Goal: Transaction & Acquisition: Purchase product/service

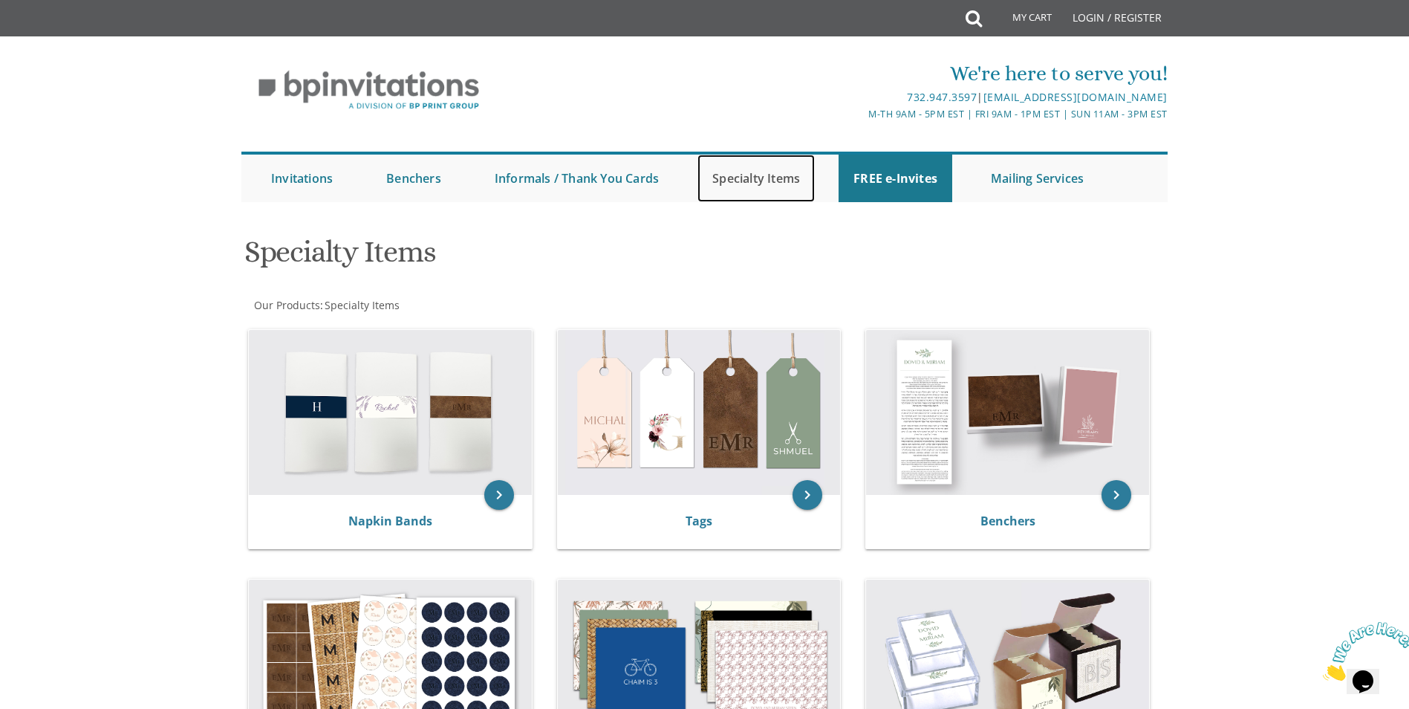
click at [724, 180] on link "Specialty Items" at bounding box center [756, 179] width 117 height 48
click at [720, 175] on link "Specialty Items" at bounding box center [756, 179] width 117 height 48
click at [758, 169] on link "Specialty Items" at bounding box center [756, 179] width 117 height 48
drag, startPoint x: 782, startPoint y: 154, endPoint x: 783, endPoint y: 175, distance: 21.6
click at [785, 154] on ul "Submit Invitations Weddings Bar Mitzvah Bat Mitzvah Wedding Minis Kiddush Minis…" at bounding box center [704, 177] width 926 height 51
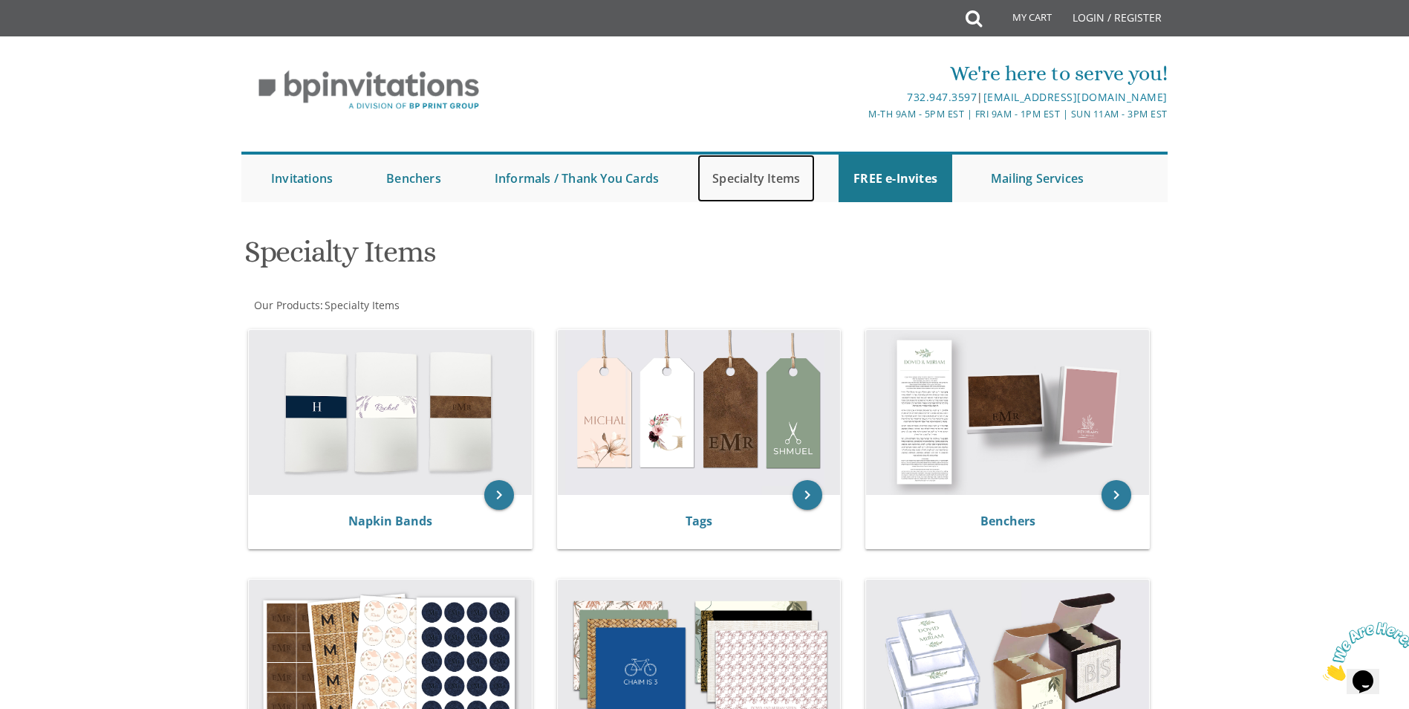
click at [781, 186] on link "Specialty Items" at bounding box center [756, 179] width 117 height 48
click at [729, 163] on link "Specialty Items" at bounding box center [756, 179] width 117 height 48
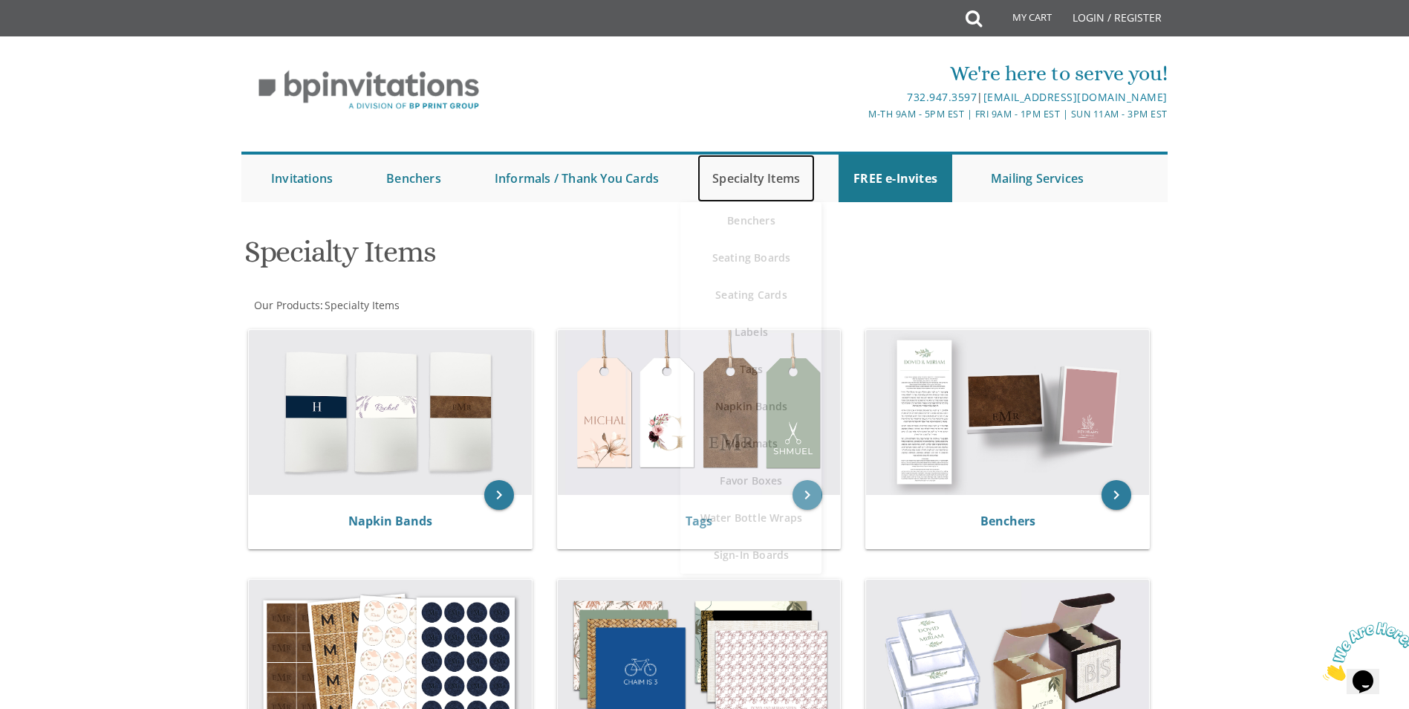
click at [779, 182] on link "Specialty Items" at bounding box center [756, 179] width 117 height 48
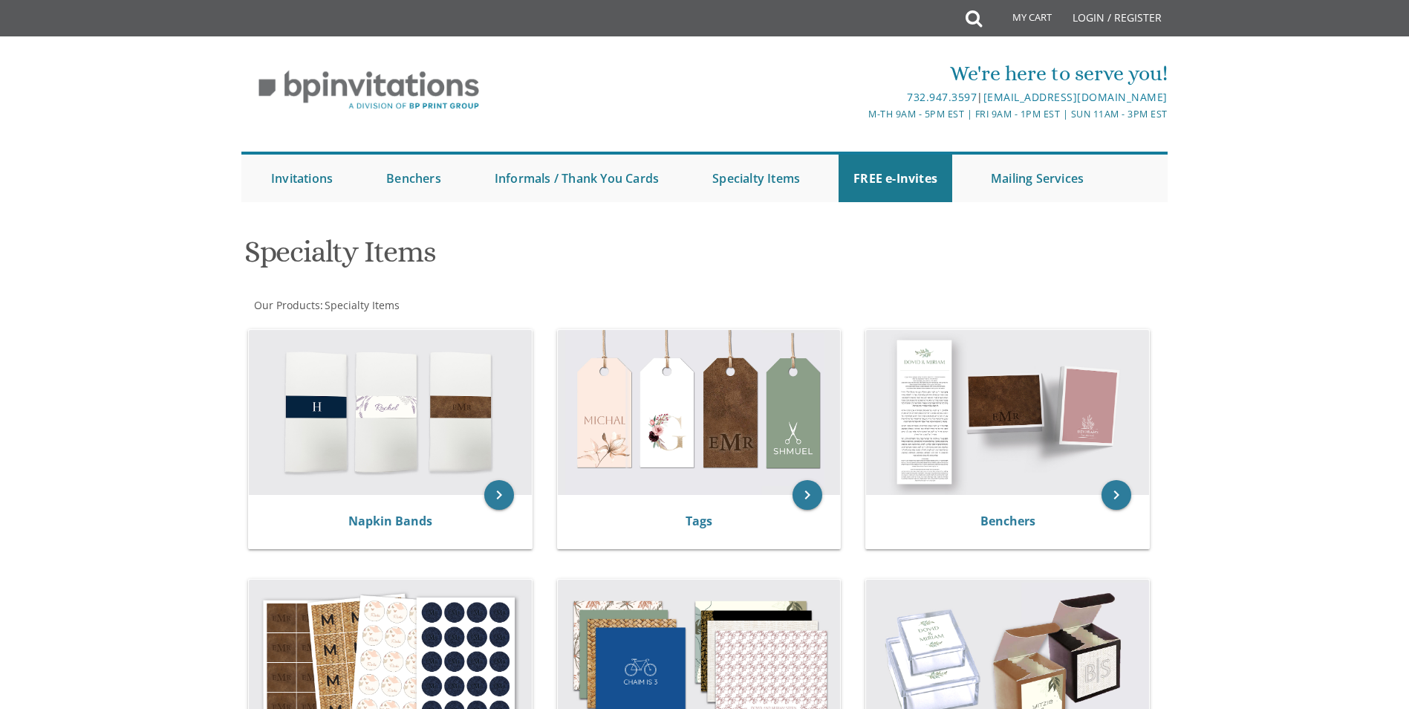
drag, startPoint x: 0, startPoint y: 0, endPoint x: 781, endPoint y: 563, distance: 962.6
click at [781, 563] on div "keyboard_arrow_right Tags" at bounding box center [704, 441] width 303 height 244
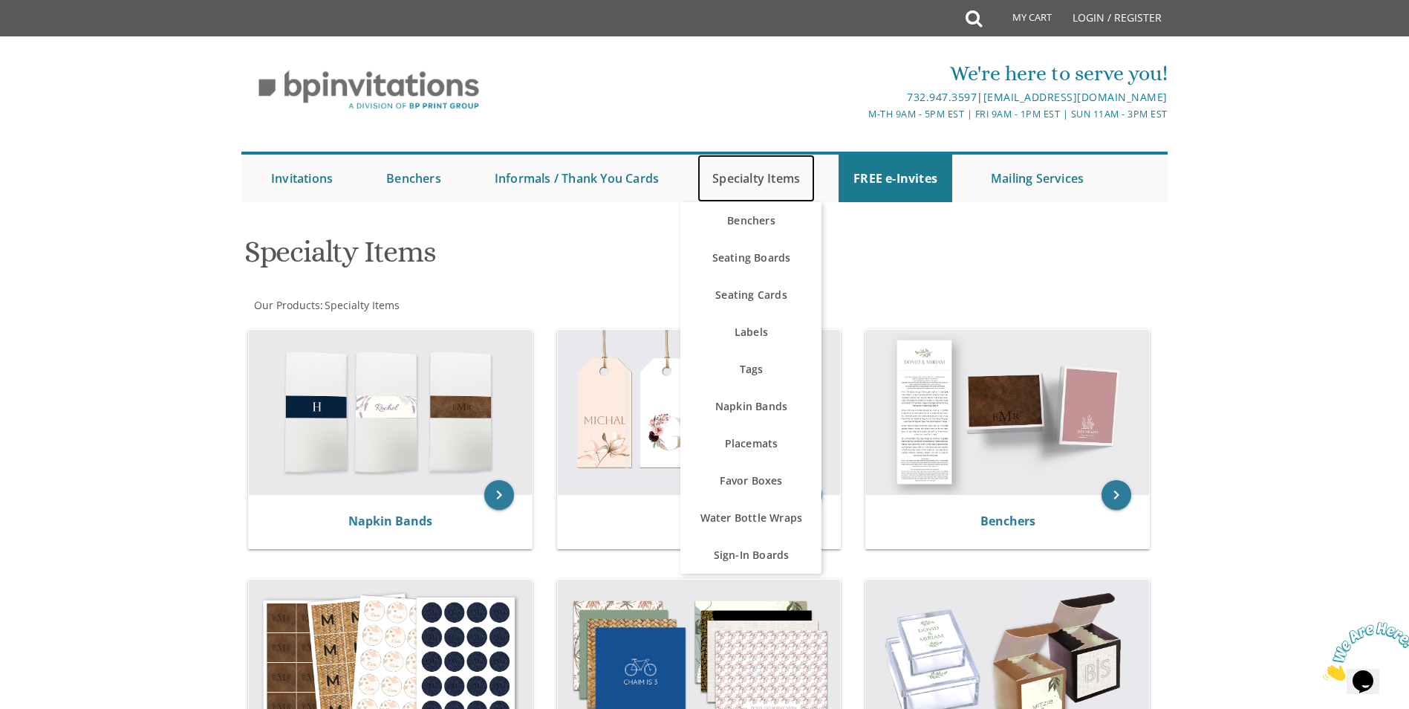
click at [767, 177] on link "Specialty Items" at bounding box center [756, 179] width 117 height 48
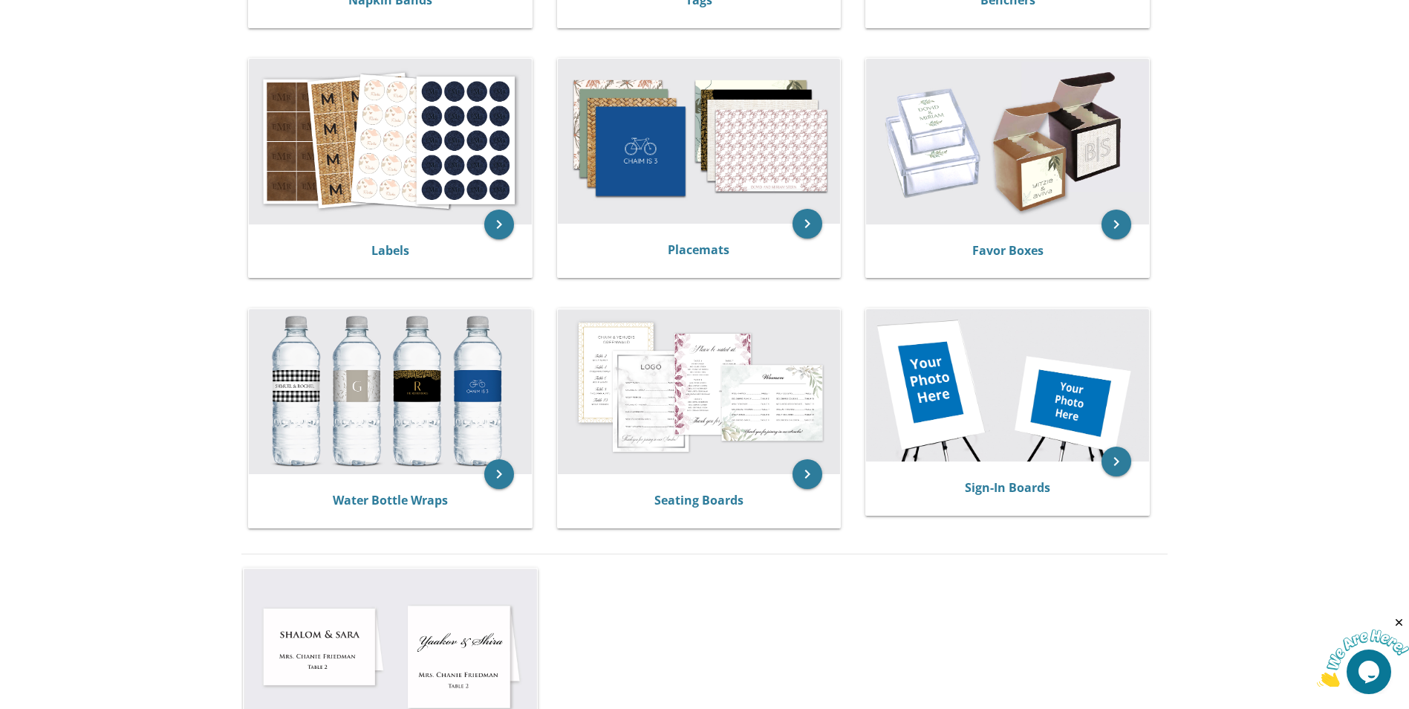
scroll to position [520, 0]
click at [972, 383] on img at bounding box center [1007, 386] width 283 height 152
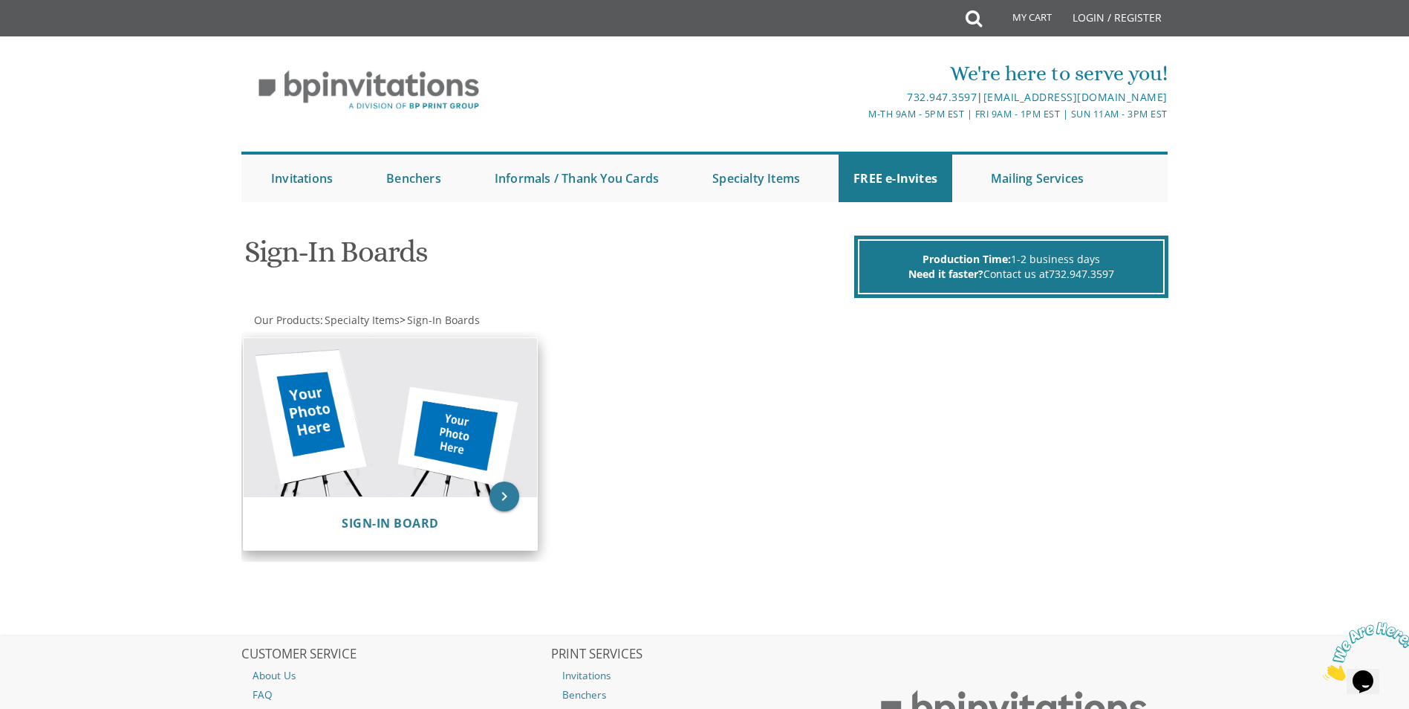
click at [434, 435] on img at bounding box center [391, 417] width 294 height 158
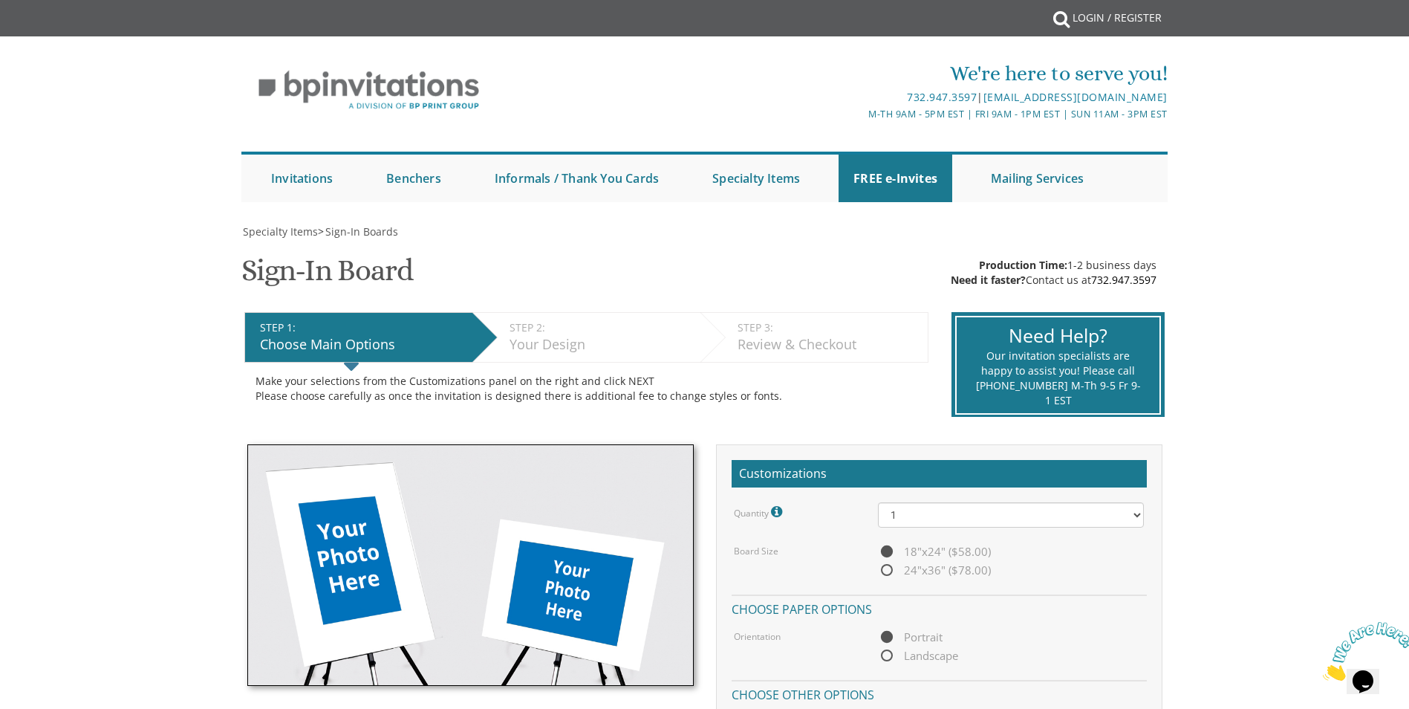
click at [420, 544] on img at bounding box center [470, 564] width 446 height 241
drag, startPoint x: 579, startPoint y: 540, endPoint x: 556, endPoint y: 496, distance: 49.2
click at [578, 540] on img at bounding box center [470, 564] width 446 height 241
